Goal: Task Accomplishment & Management: Use online tool/utility

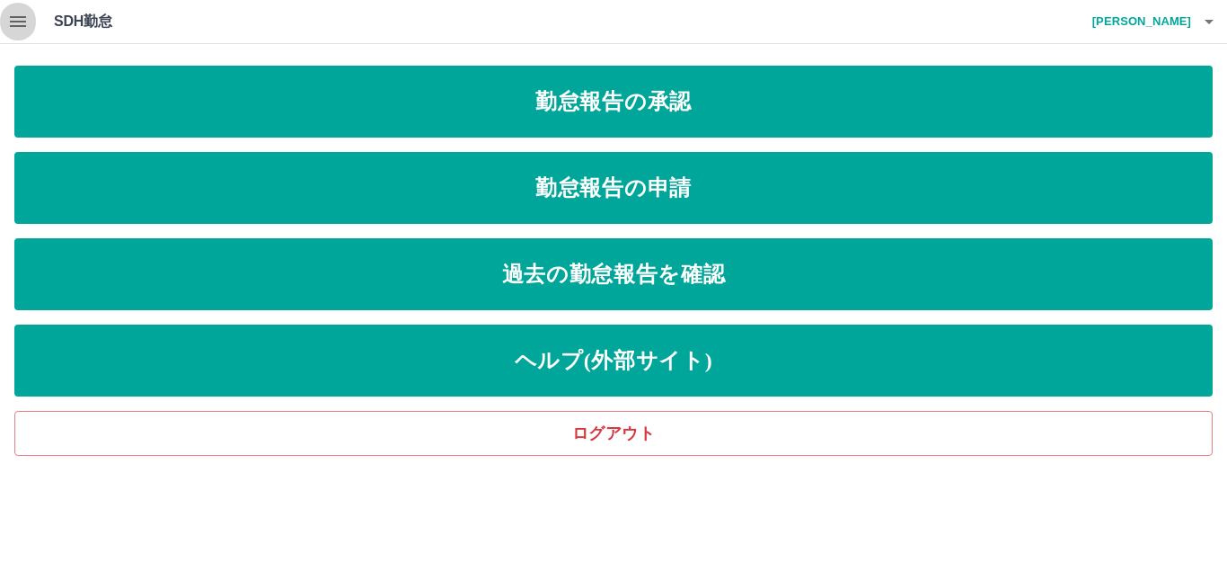
click at [13, 16] on icon "button" at bounding box center [18, 21] width 16 height 11
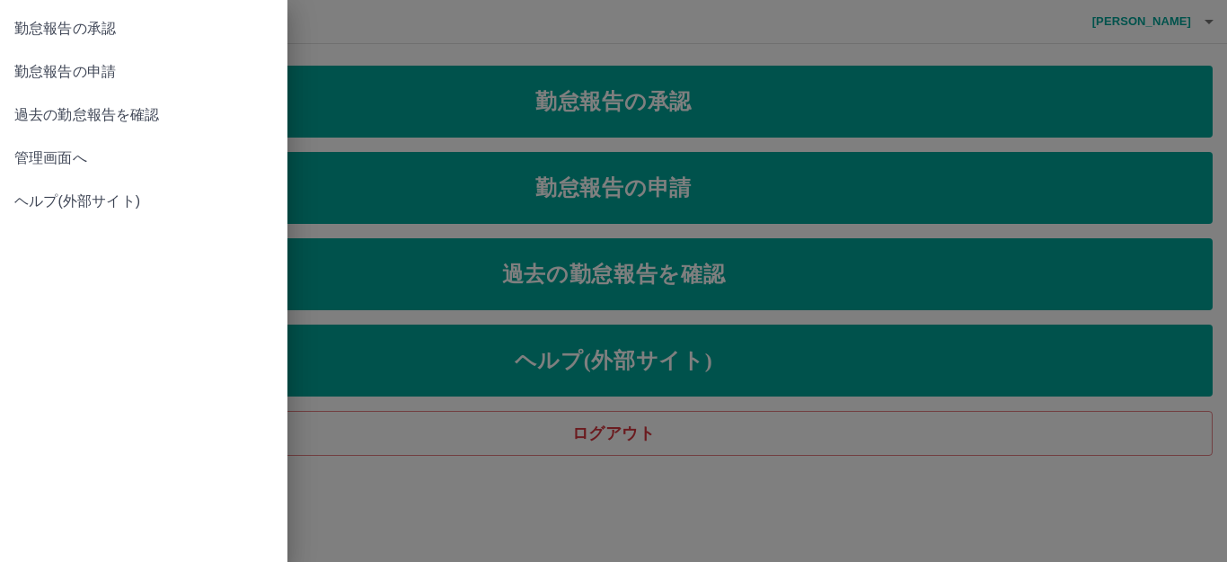
click at [68, 155] on span "管理画面へ" at bounding box center [143, 158] width 259 height 22
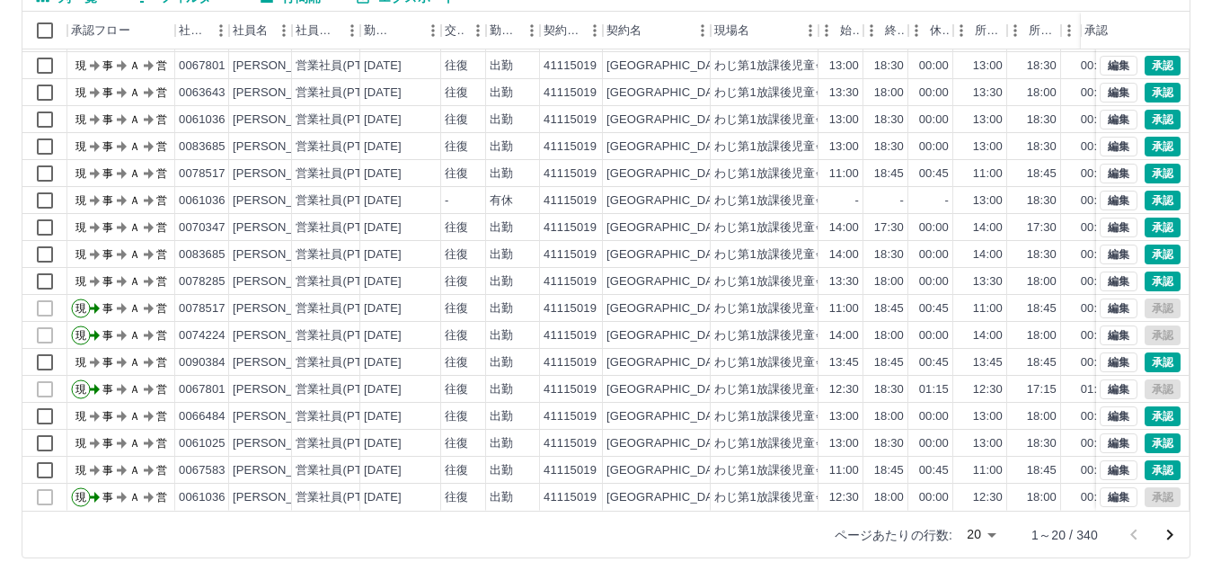
scroll to position [198, 0]
